Goal: Information Seeking & Learning: Learn about a topic

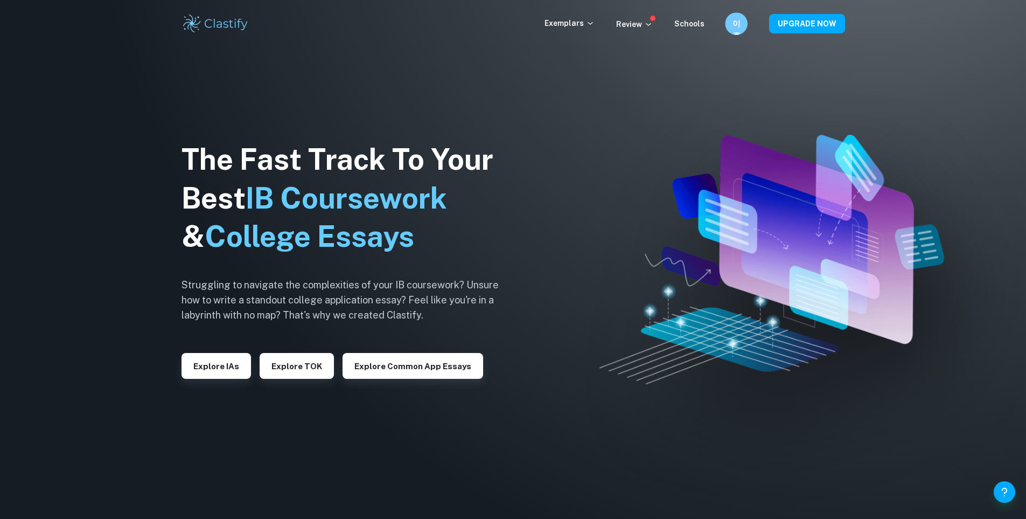
click at [739, 27] on h6 "이종" at bounding box center [736, 24] width 13 height 12
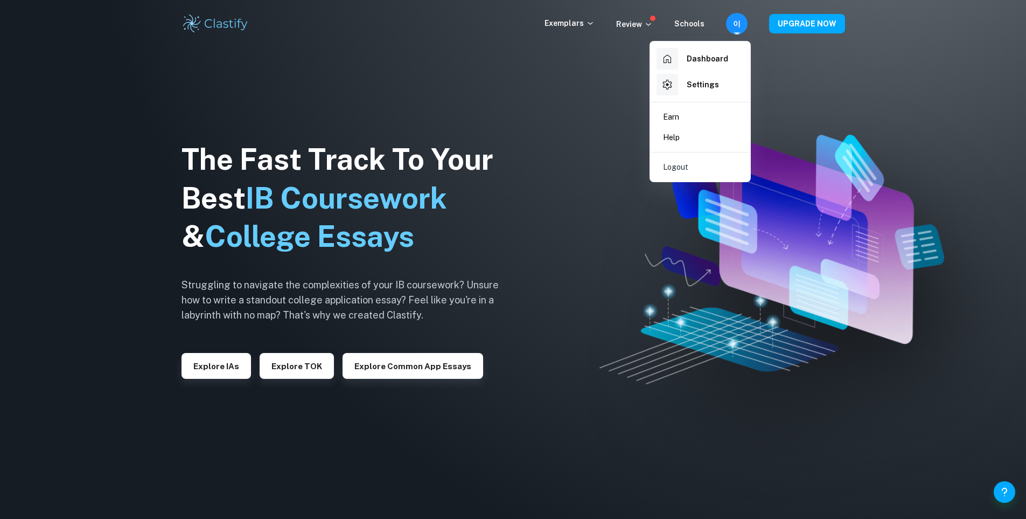
click at [587, 93] on div at bounding box center [513, 259] width 1026 height 519
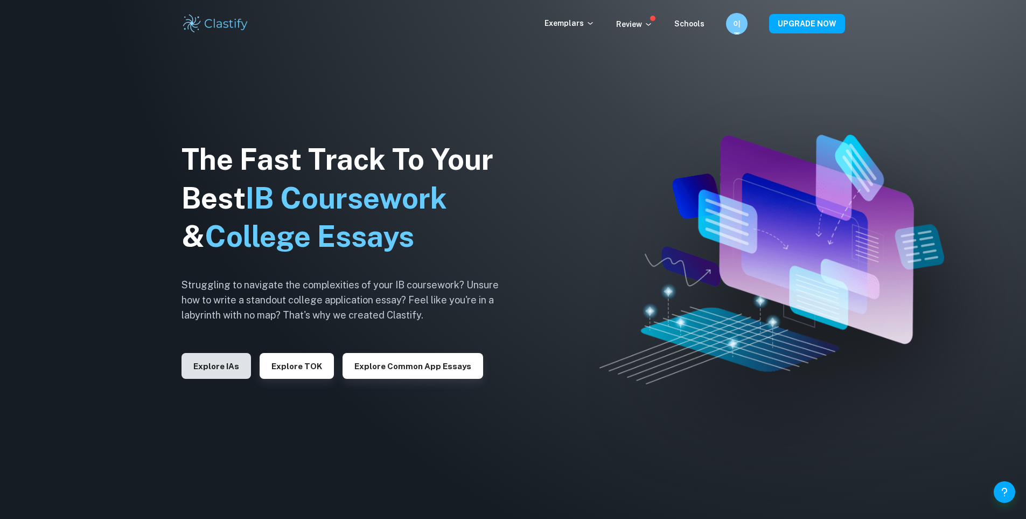
click at [201, 370] on button "Explore IAs" at bounding box center [216, 366] width 69 height 26
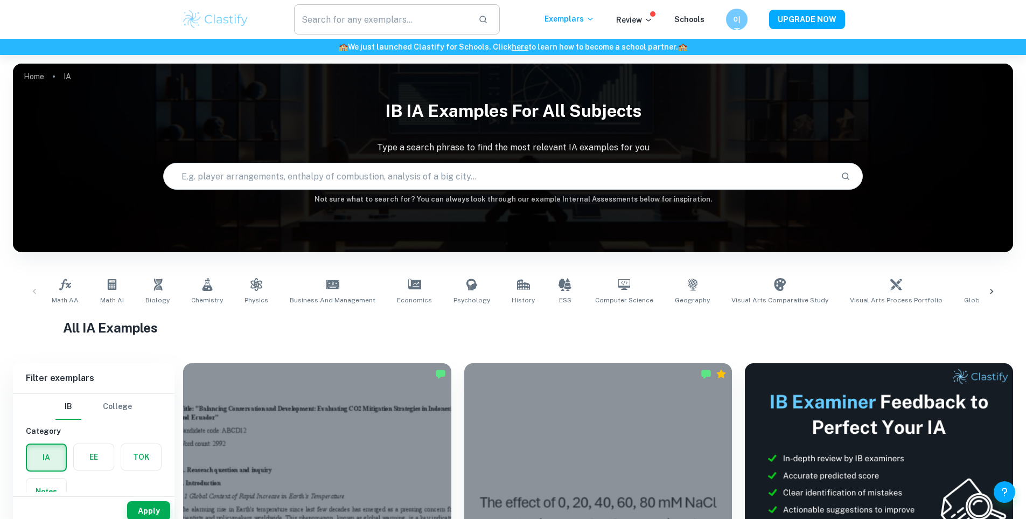
click at [340, 18] on input "text" at bounding box center [382, 19] width 176 height 30
type input "t"
click at [60, 296] on span "Math AA" at bounding box center [65, 300] width 27 height 10
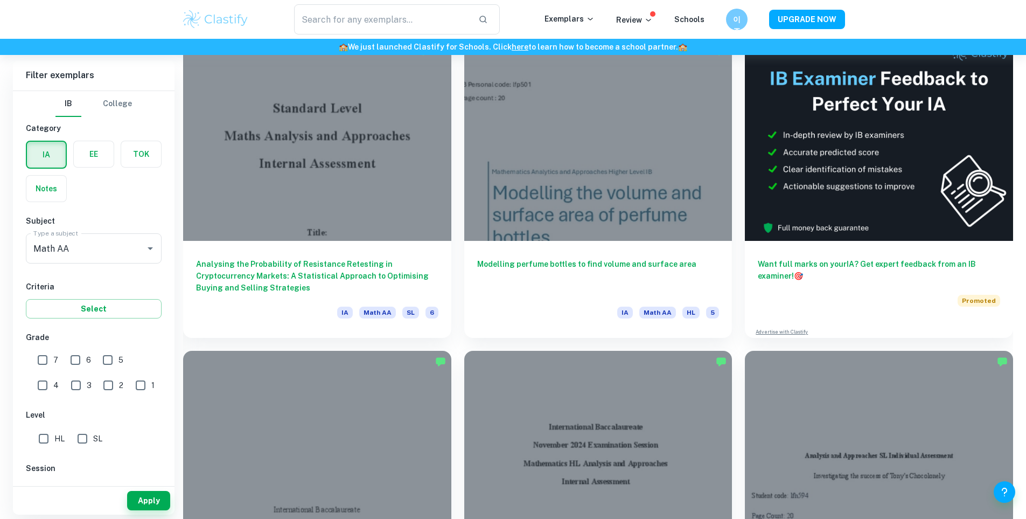
scroll to position [269, 0]
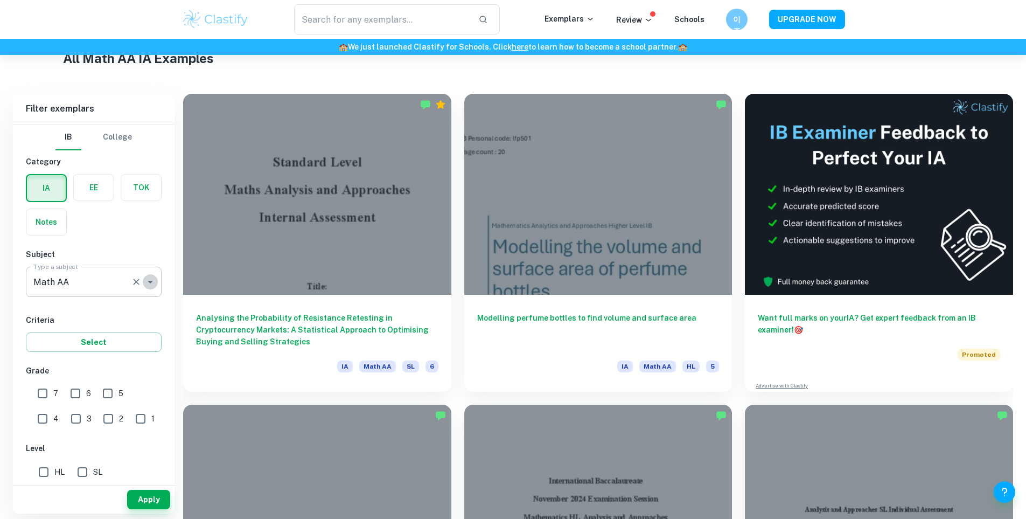
click at [150, 283] on icon "Open" at bounding box center [150, 282] width 5 height 3
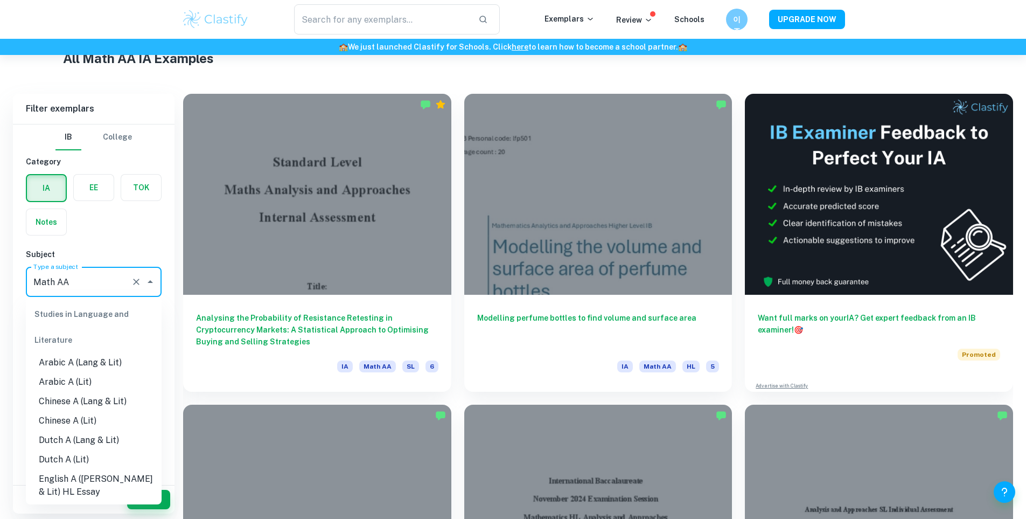
scroll to position [1335, 0]
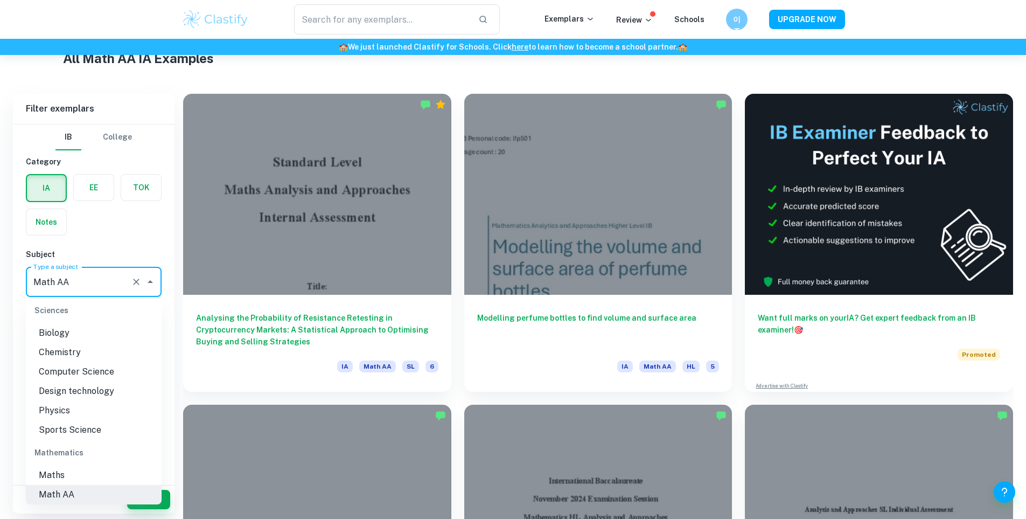
click at [108, 281] on input "Math AA" at bounding box center [79, 281] width 96 height 20
click at [108, 238] on div "IB College Category IA EE TOK Notes Subject Type a subject Math AA Type a subje…" at bounding box center [94, 435] width 162 height 623
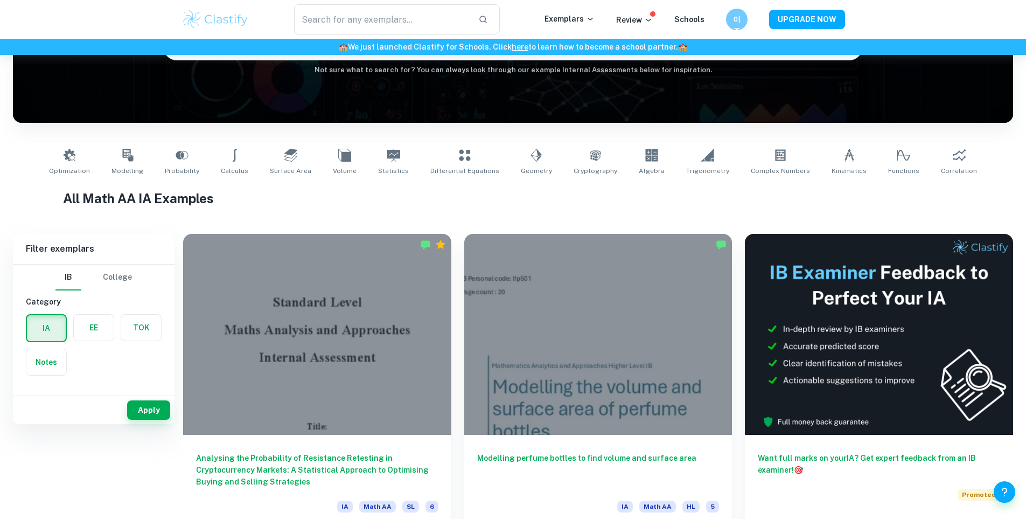
scroll to position [0, 0]
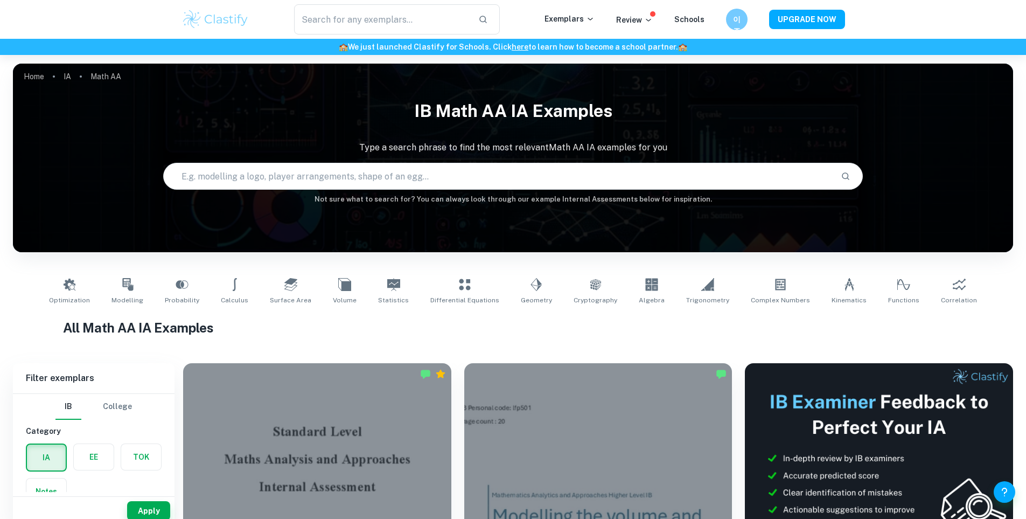
click at [314, 183] on input "text" at bounding box center [498, 176] width 669 height 30
